Goal: Information Seeking & Learning: Learn about a topic

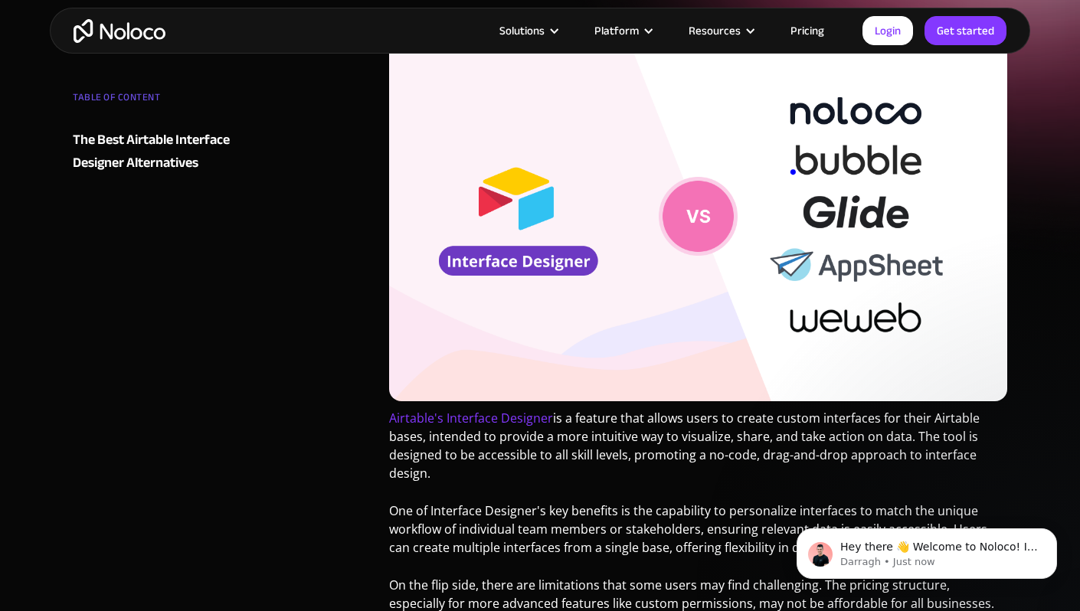
scroll to position [207, 0]
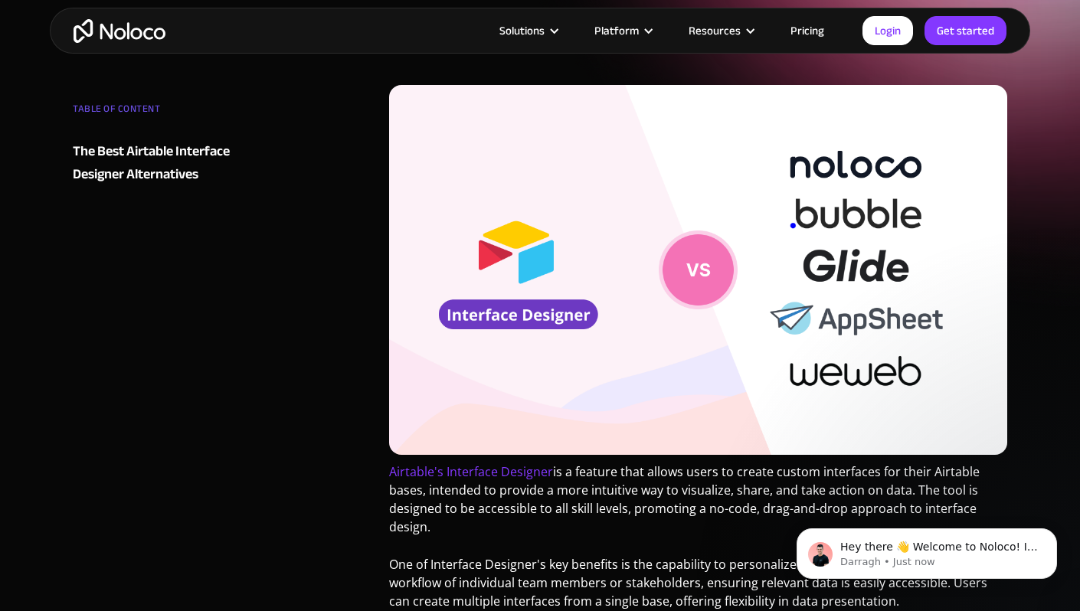
click at [695, 283] on img at bounding box center [698, 270] width 618 height 370
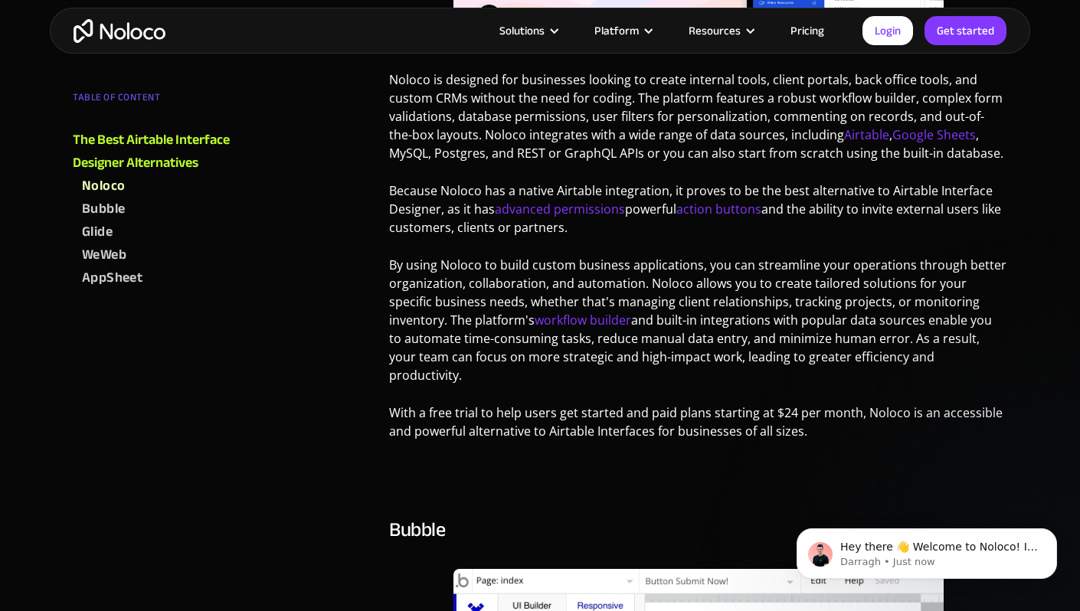
scroll to position [1479, 0]
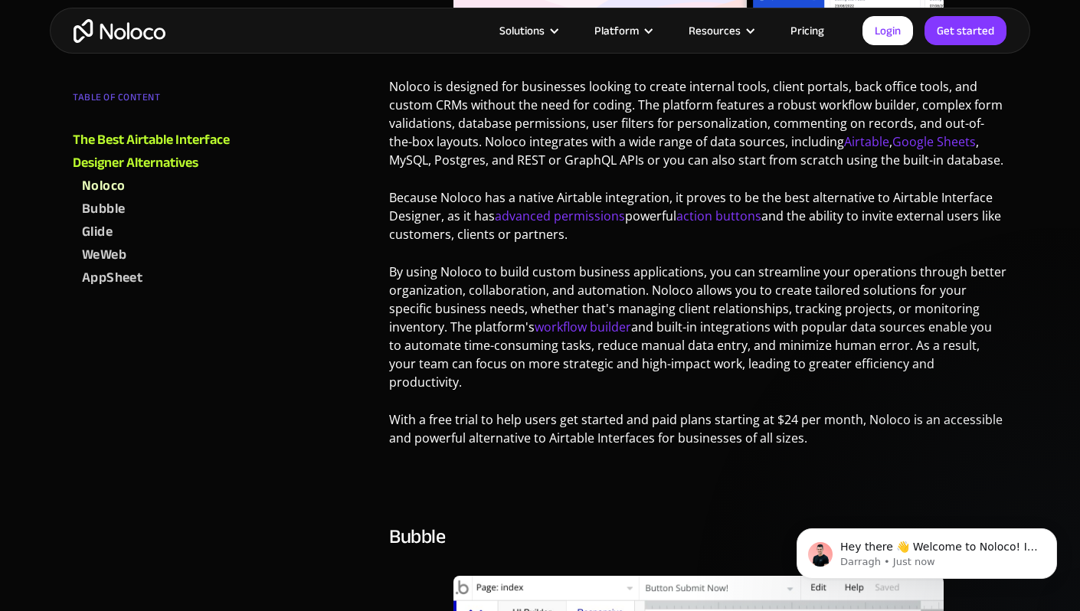
click at [812, 27] on link "Pricing" at bounding box center [807, 31] width 72 height 20
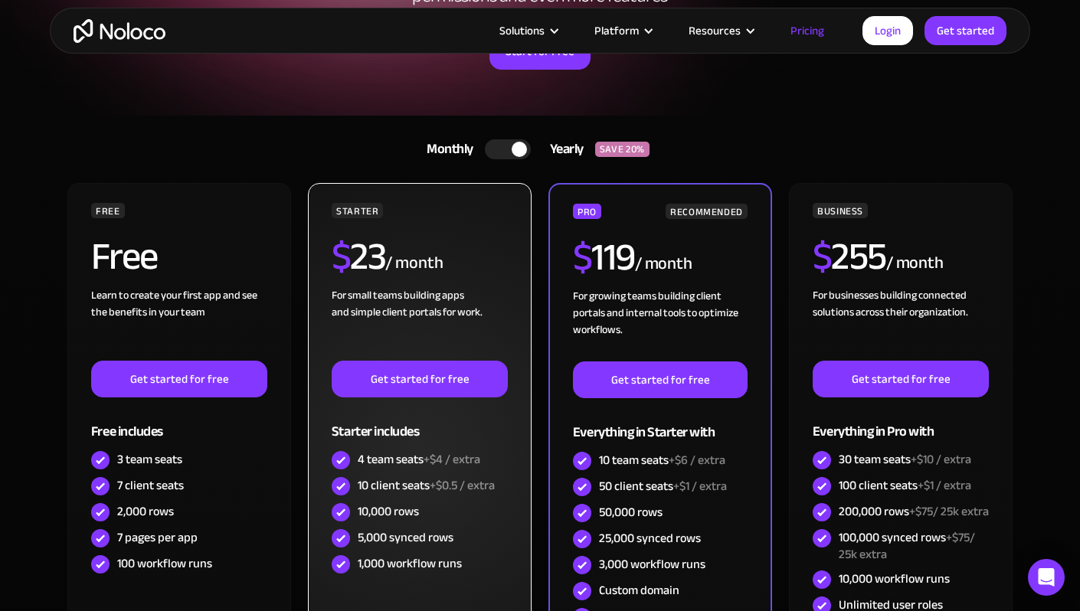
scroll to position [289, 0]
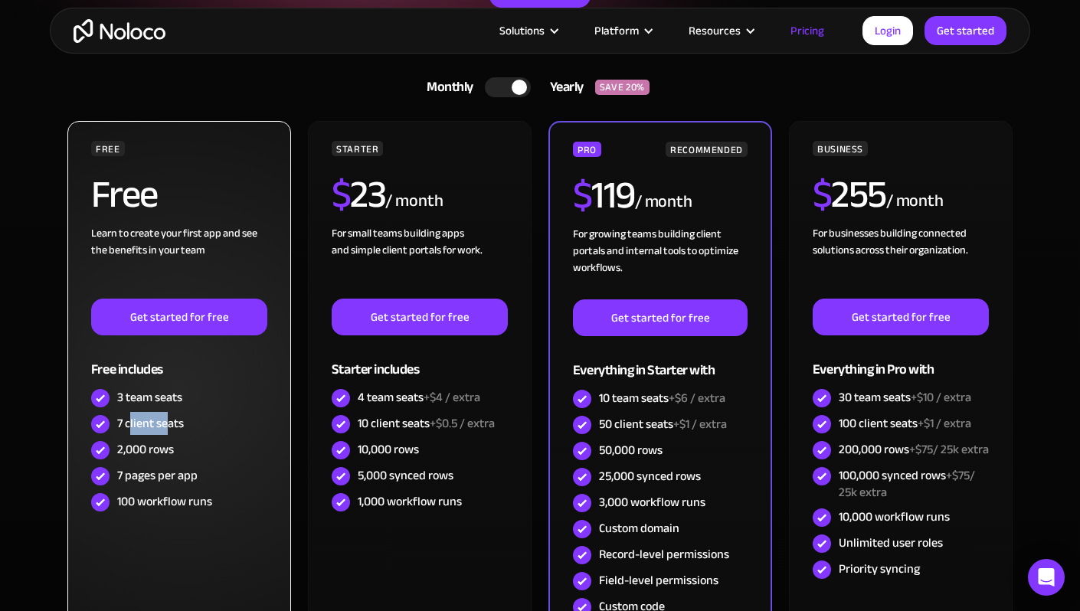
drag, startPoint x: 131, startPoint y: 427, endPoint x: 204, endPoint y: 426, distance: 72.8
click at [204, 426] on div "7 client seats" at bounding box center [179, 424] width 176 height 26
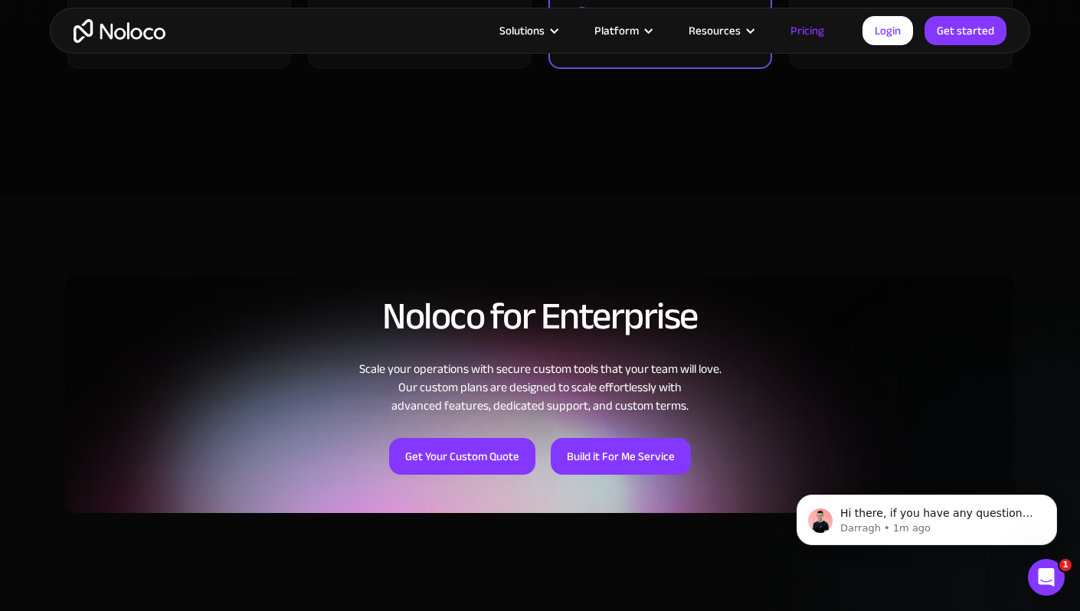
scroll to position [0, 0]
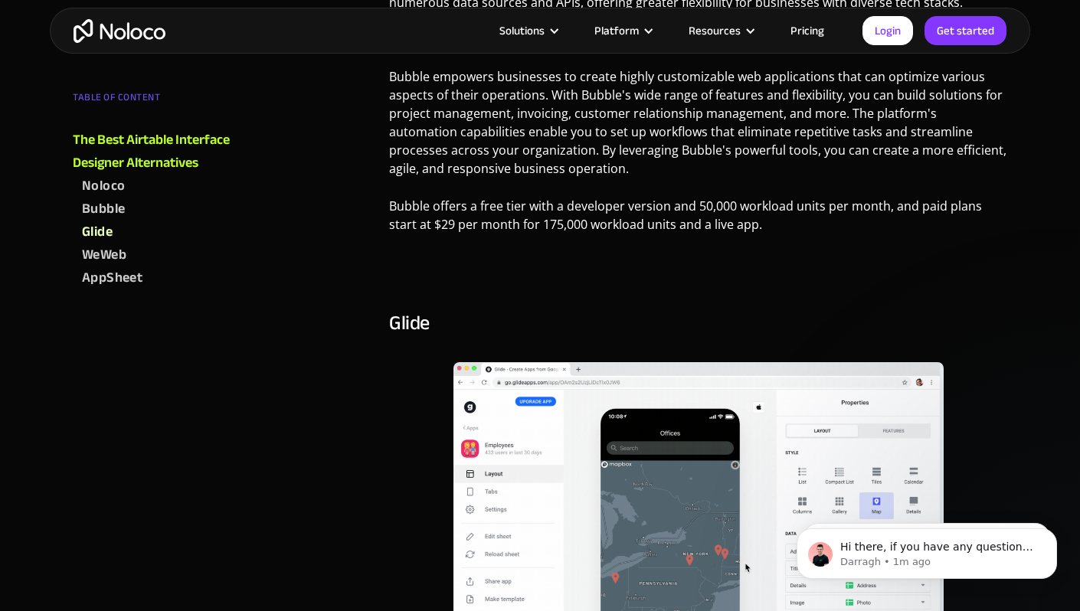
scroll to position [2647, 0]
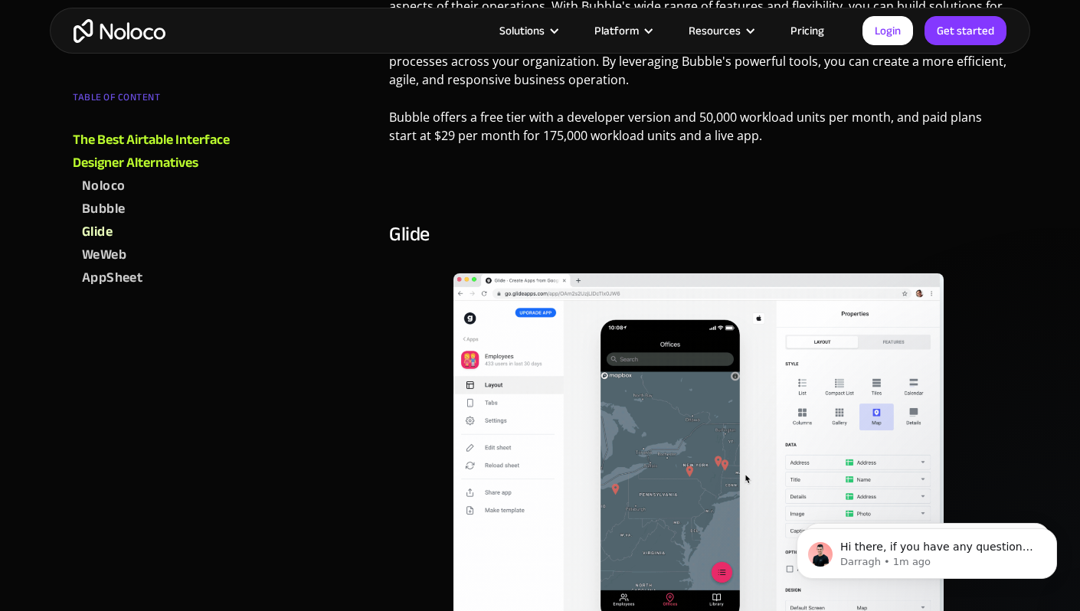
drag, startPoint x: 507, startPoint y: 293, endPoint x: 913, endPoint y: 306, distance: 406.1
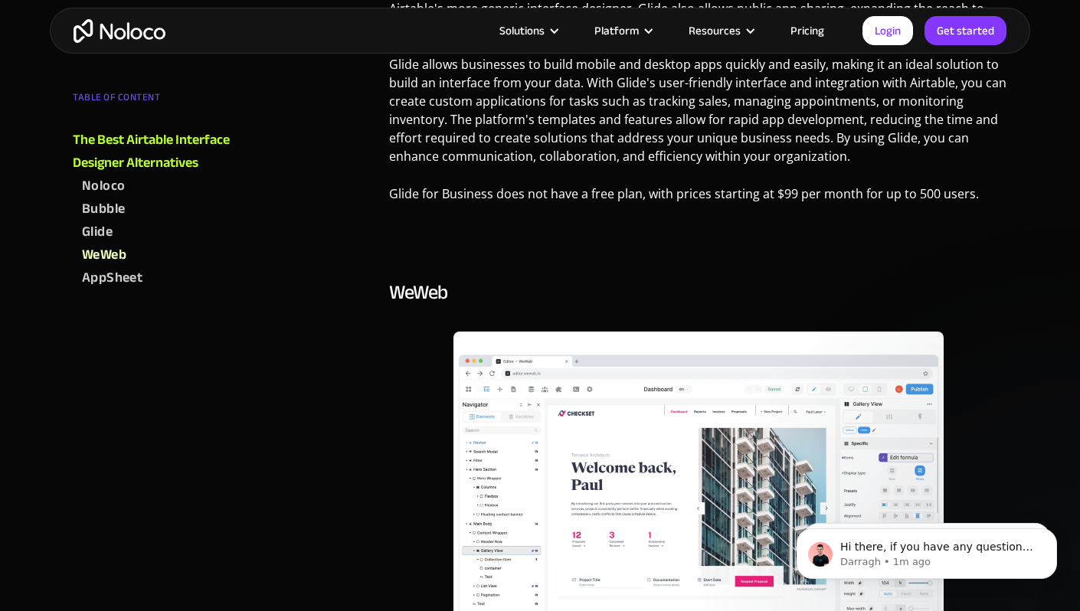
scroll to position [3518, 0]
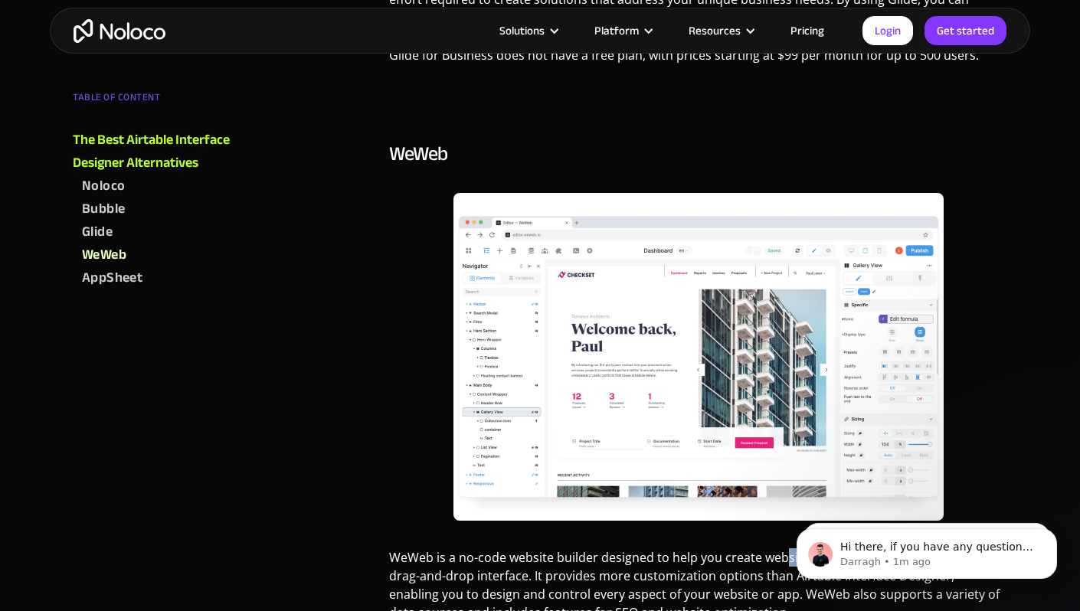
drag, startPoint x: 786, startPoint y: 165, endPoint x: 930, endPoint y: 168, distance: 144.8
click at [930, 548] on p "WeWeb is a no-code website builder designed to help you create websites and web…" at bounding box center [698, 590] width 618 height 85
click at [944, 548] on p "WeWeb is a no-code website builder designed to help you create websites and web…" at bounding box center [698, 590] width 618 height 85
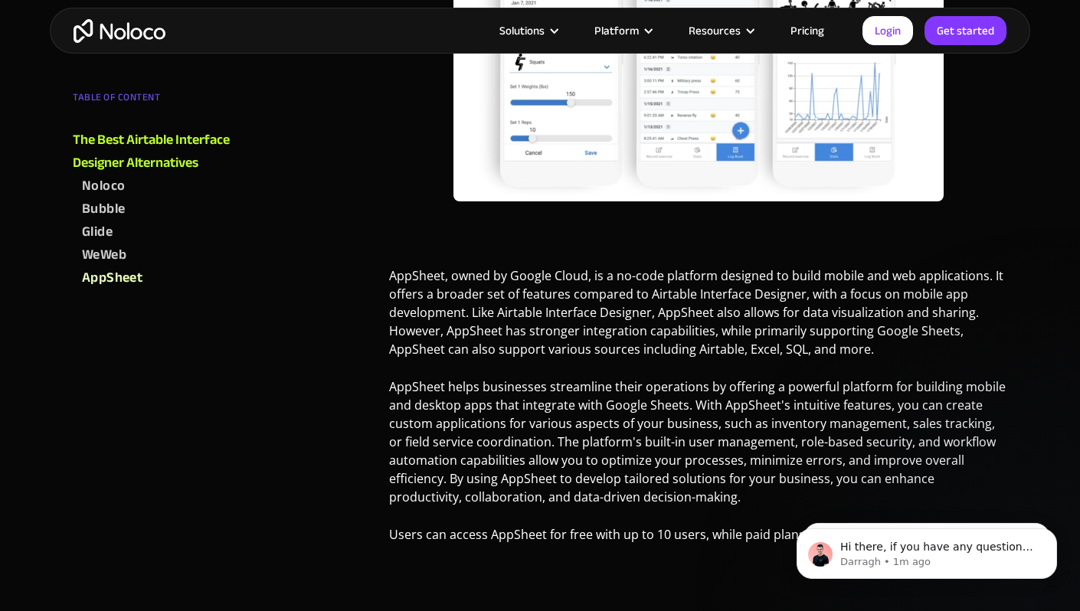
scroll to position [4753, 0]
